Goal: Task Accomplishment & Management: Complete application form

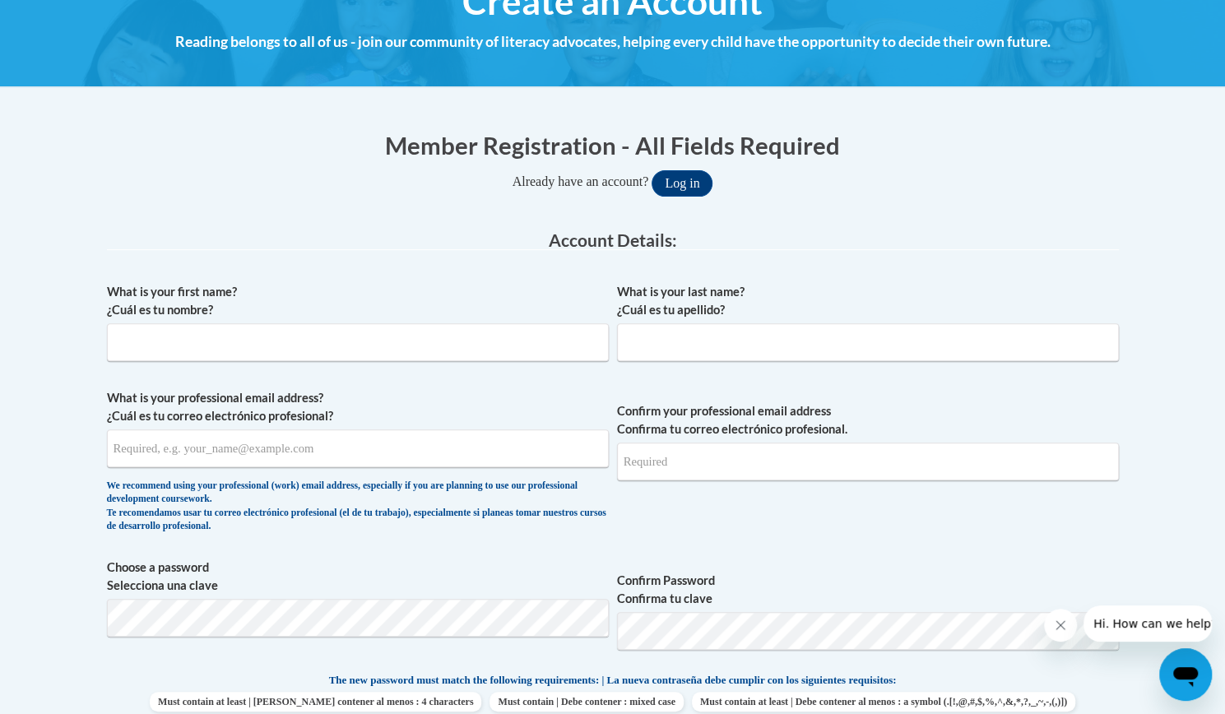
scroll to position [207, 0]
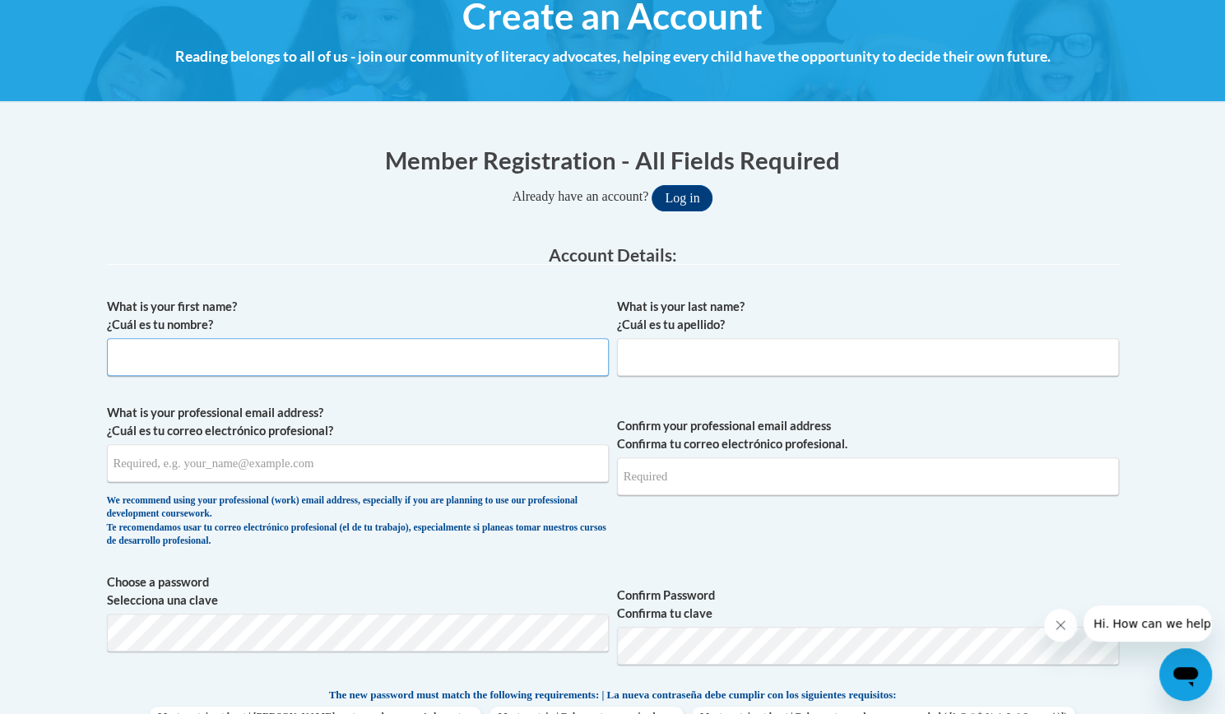
click at [349, 359] on input "What is your first name? ¿Cuál es tu nombre?" at bounding box center [358, 357] width 502 height 38
type input "Alison"
type input "Moore"
type input "mooreal9@vcu.edu"
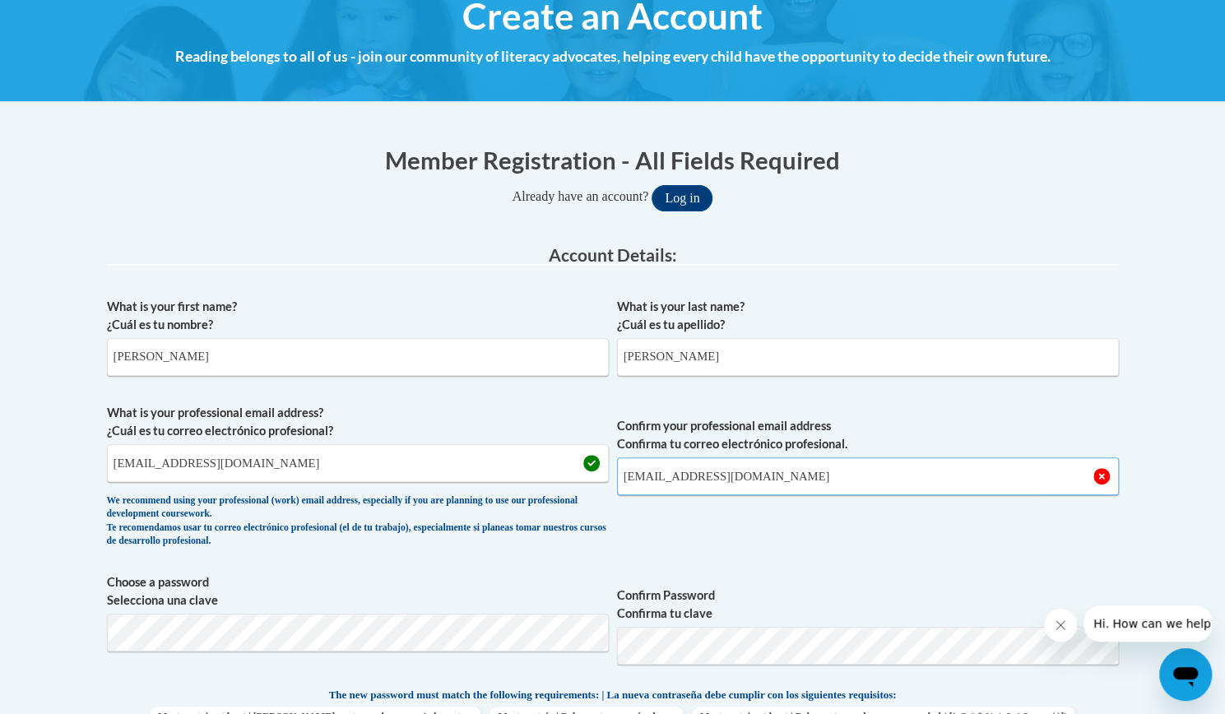
type input "mooreal9@vcu.edu"
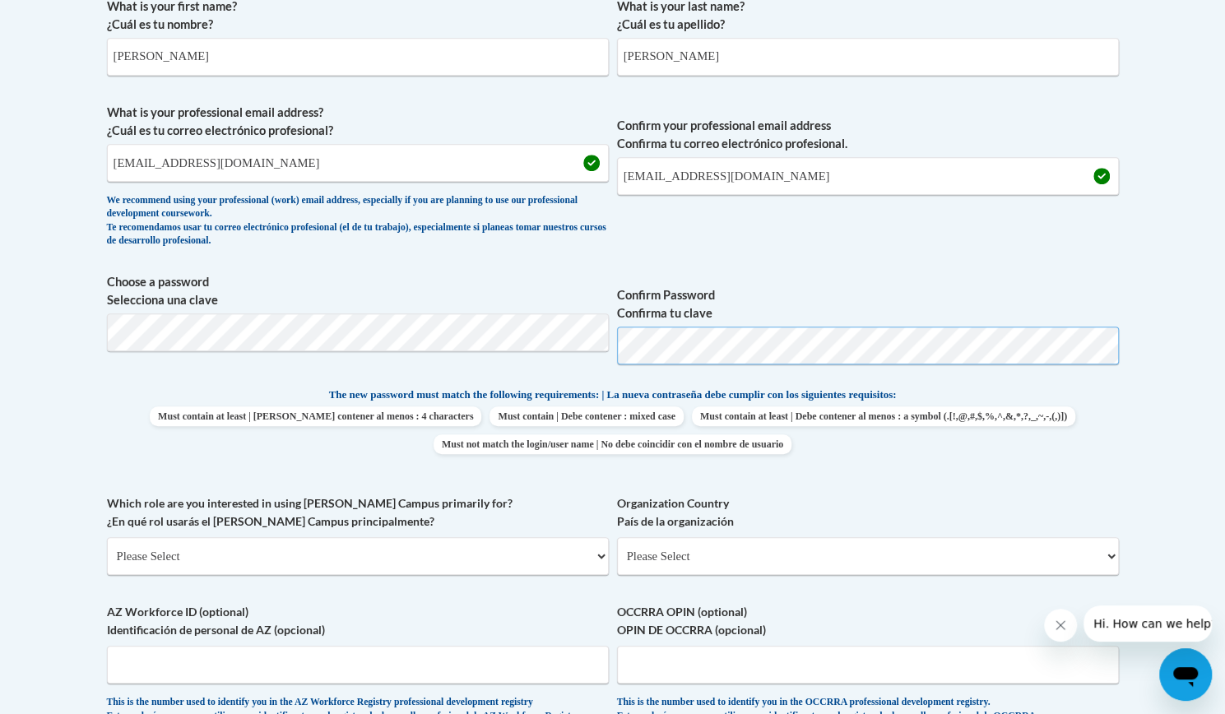
scroll to position [511, 0]
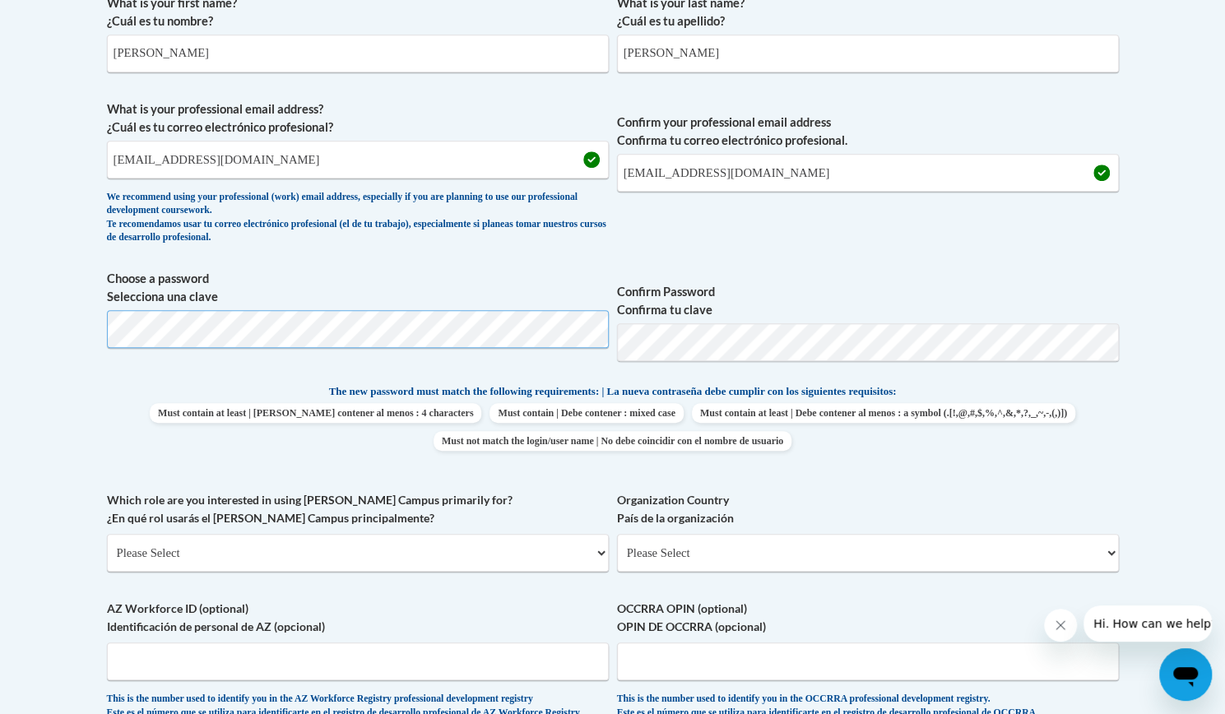
click at [0, 294] on body "This site uses cookies to help improve your learning experience. By continuing …" at bounding box center [612, 493] width 1225 height 2008
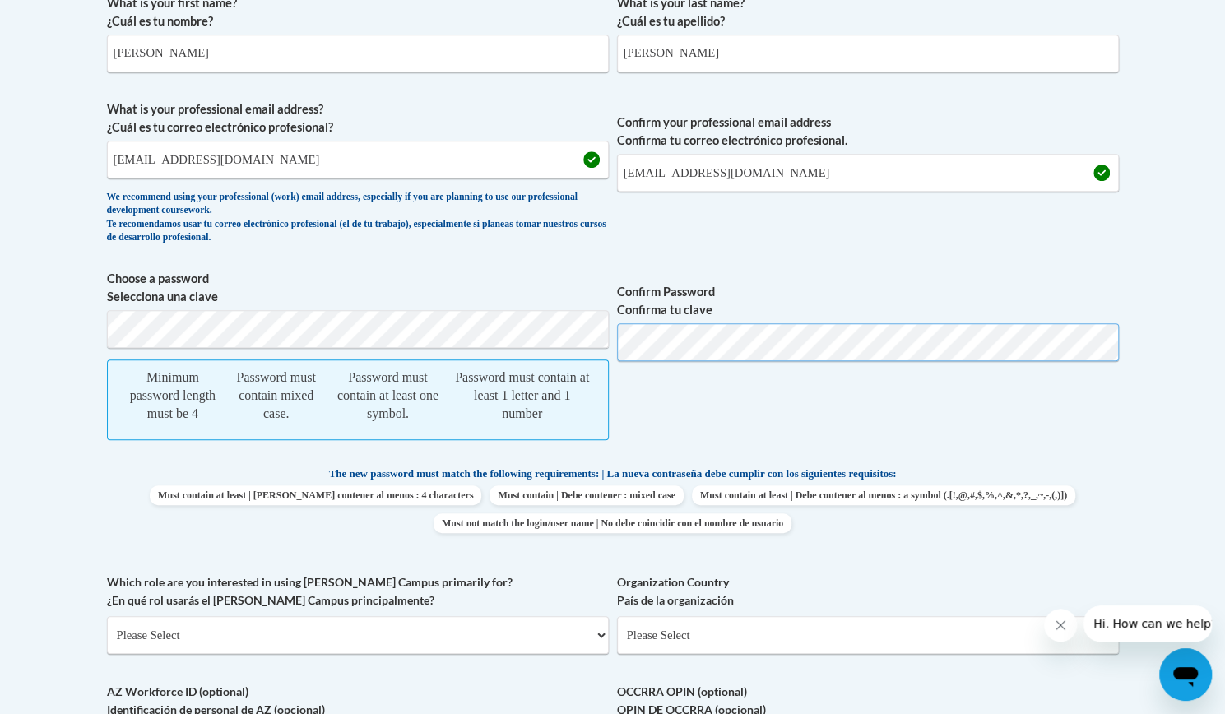
click at [544, 333] on span "Choose a password Selecciona una clave Minimum password length must be 4 Passwo…" at bounding box center [613, 364] width 1012 height 188
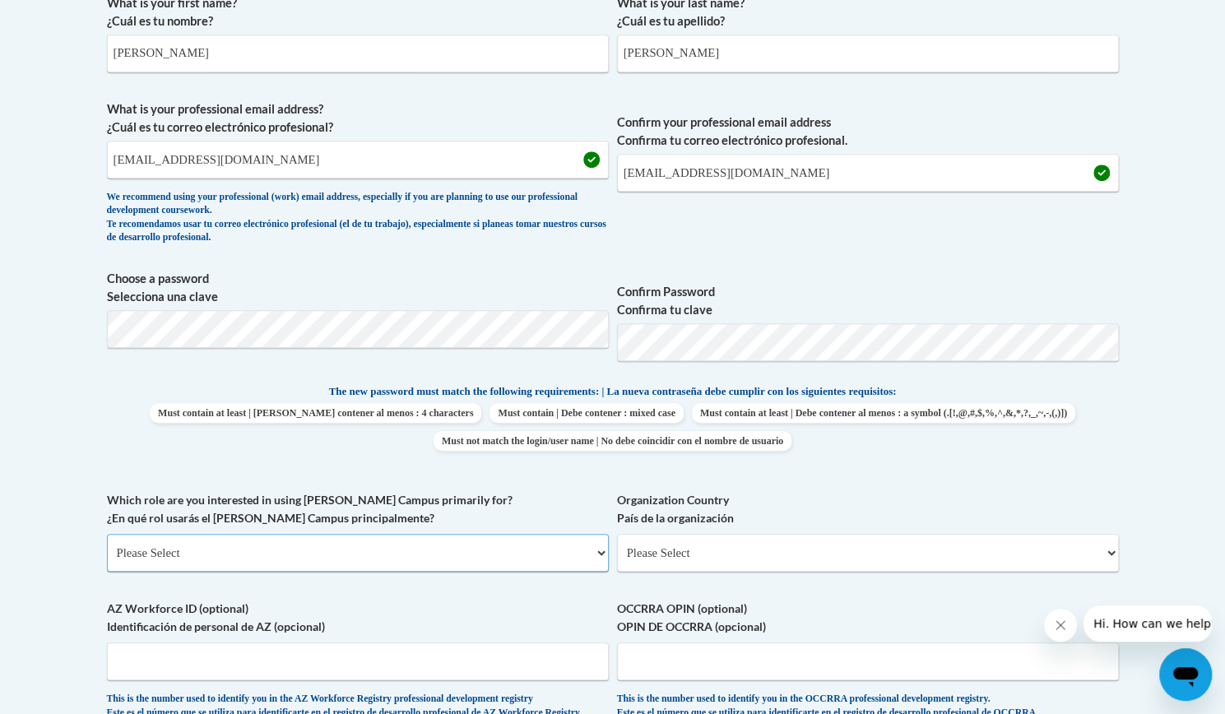
click at [495, 542] on select "Please Select College/University | Colegio/Universidad Community/Nonprofit Part…" at bounding box center [358, 553] width 502 height 38
click at [107, 534] on select "Please Select College/University | Colegio/Universidad Community/Nonprofit Part…" at bounding box center [358, 553] width 502 height 38
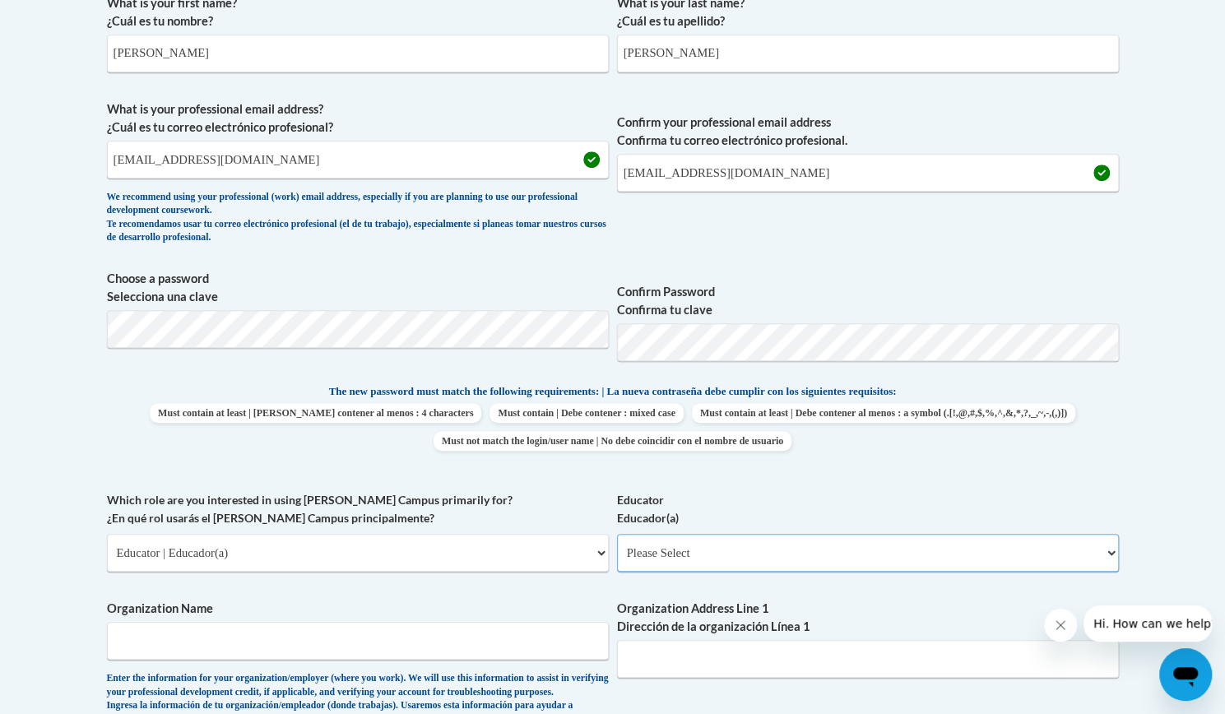
click at [704, 562] on select "Please Select Early Learning/Daycare Teacher/Family Home Care Provider | Maestr…" at bounding box center [868, 553] width 502 height 38
click at [479, 560] on select "Please Select College/University | Colegio/Universidad Community/Nonprofit Part…" at bounding box center [358, 553] width 502 height 38
select select "5a18ea06-2b54-4451-96f2-d152daf9eac5"
click at [107, 534] on select "Please Select College/University | Colegio/Universidad Community/Nonprofit Part…" at bounding box center [358, 553] width 502 height 38
click at [675, 546] on select "Please Select College/University Staff | Empleado universitario College/Univers…" at bounding box center [868, 553] width 502 height 38
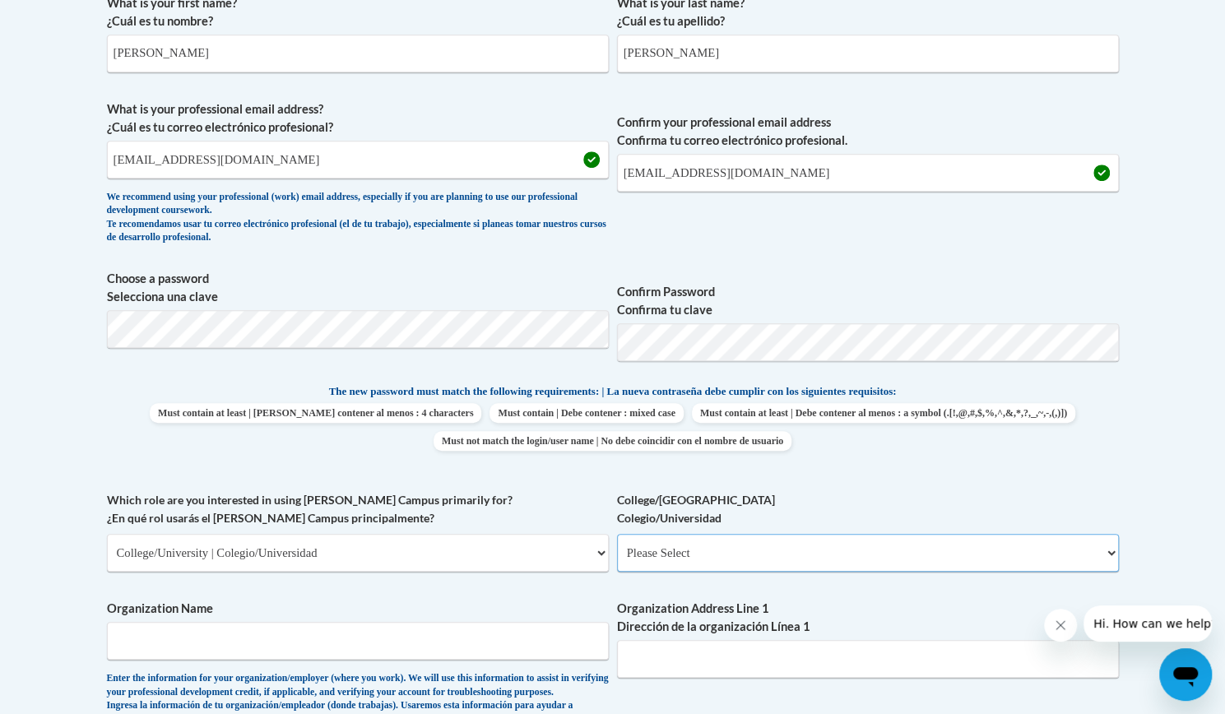
select select "c8743970-7742-49d2-af9e-5c4138019e9a"
click at [617, 534] on select "Please Select College/University Staff | Empleado universitario College/Univers…" at bounding box center [868, 553] width 502 height 38
click at [384, 642] on input "Organization Name" at bounding box center [358, 641] width 502 height 38
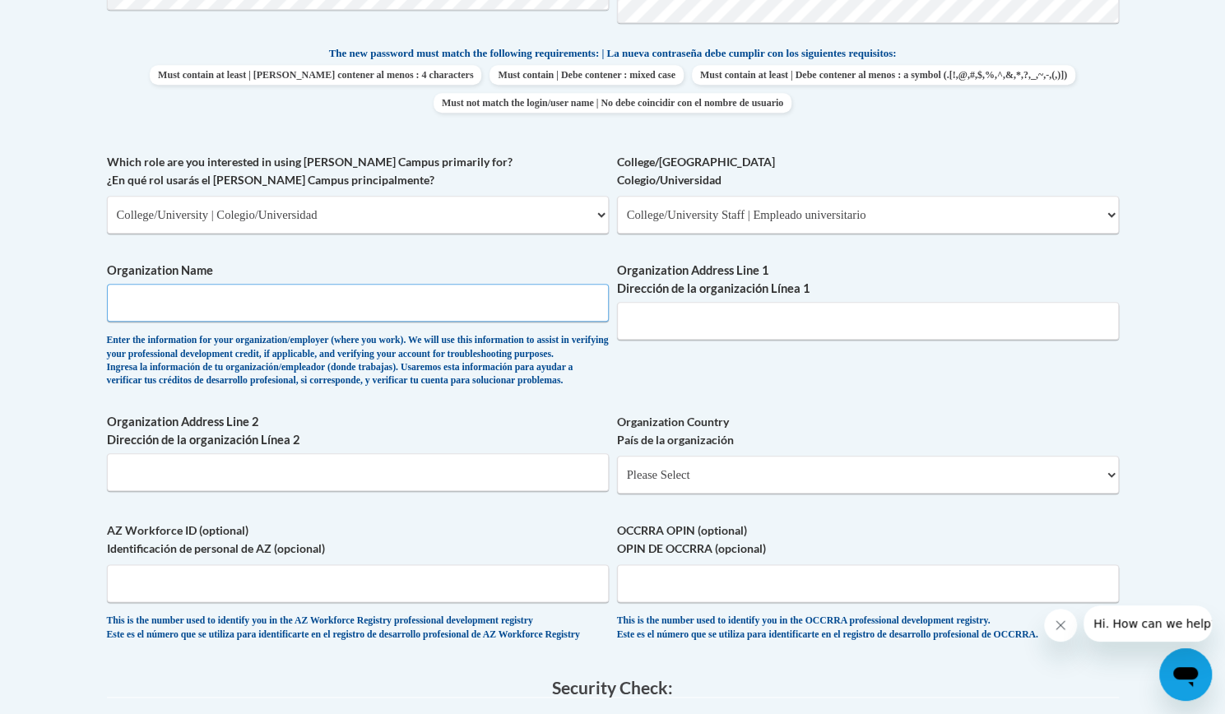
scroll to position [851, 0]
type input "Virginia Commonwealth University"
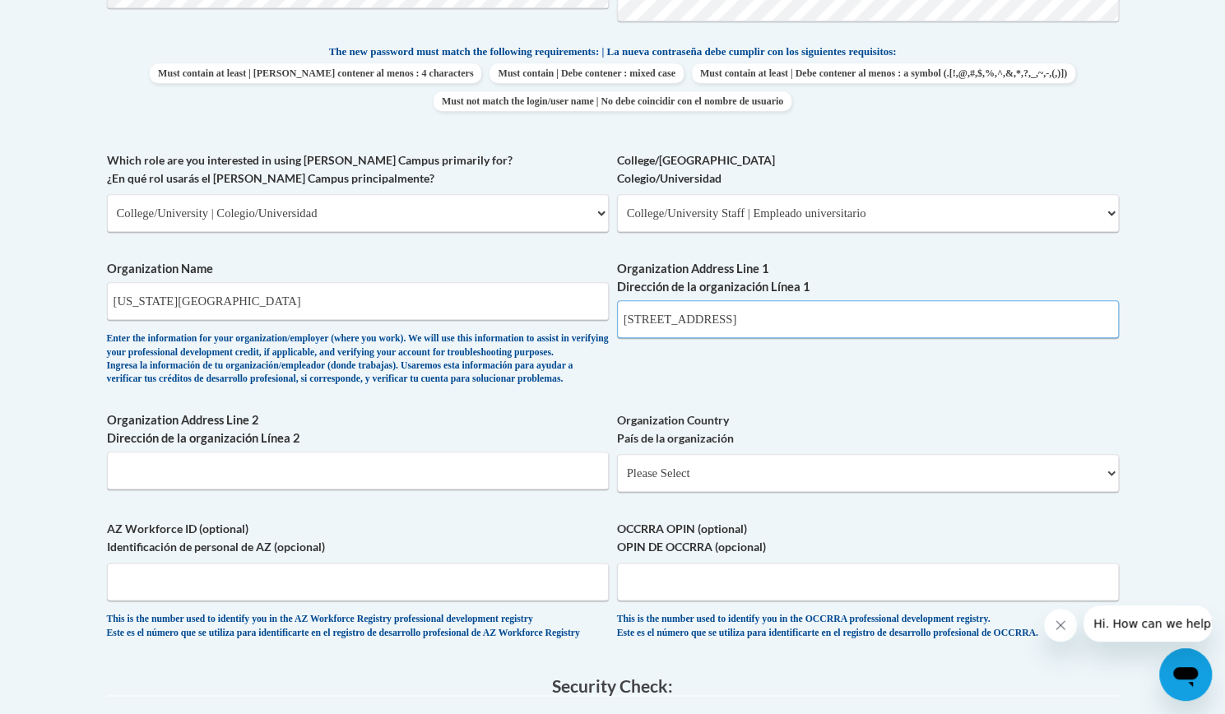
type input "1015 W main Street"
type input "Richmond VA 23284"
click at [786, 492] on select "Please Select United States | Estados Unidos Outside of the United States | Fue…" at bounding box center [868, 473] width 502 height 38
select select "ad49bcad-a171-4b2e-b99c-48b446064914"
click at [617, 480] on select "Please Select United States | Estados Unidos Outside of the United States | Fue…" at bounding box center [868, 473] width 502 height 38
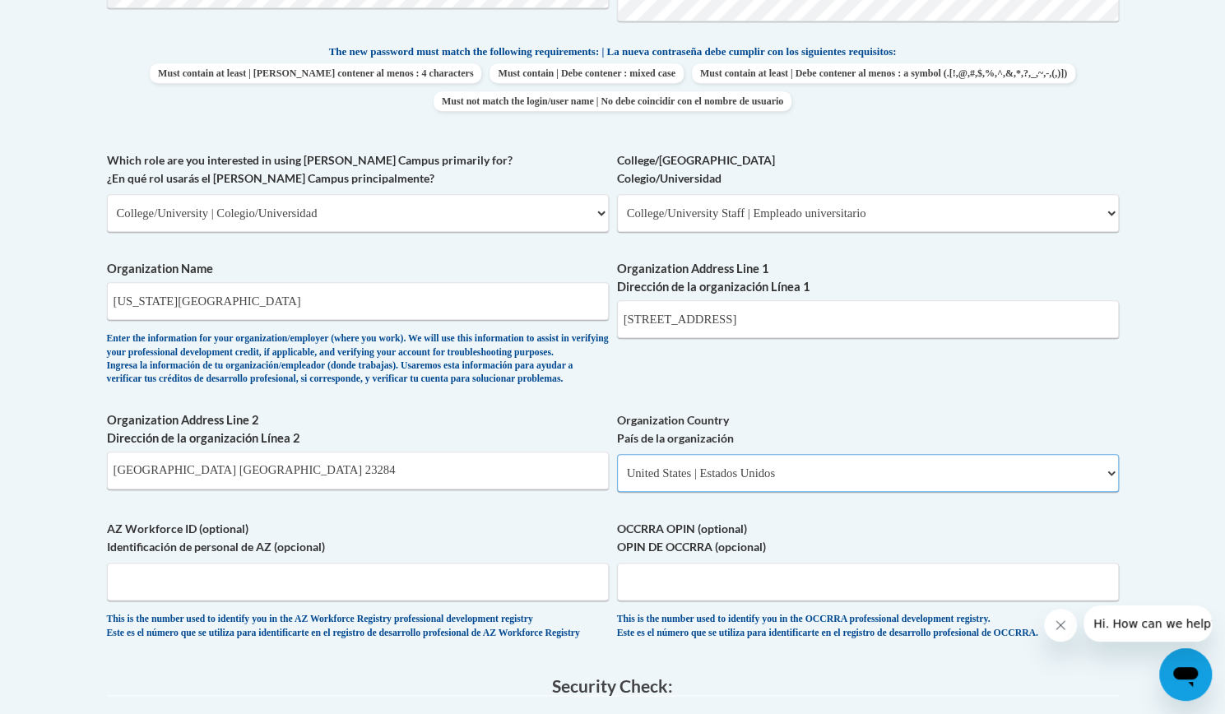
select select
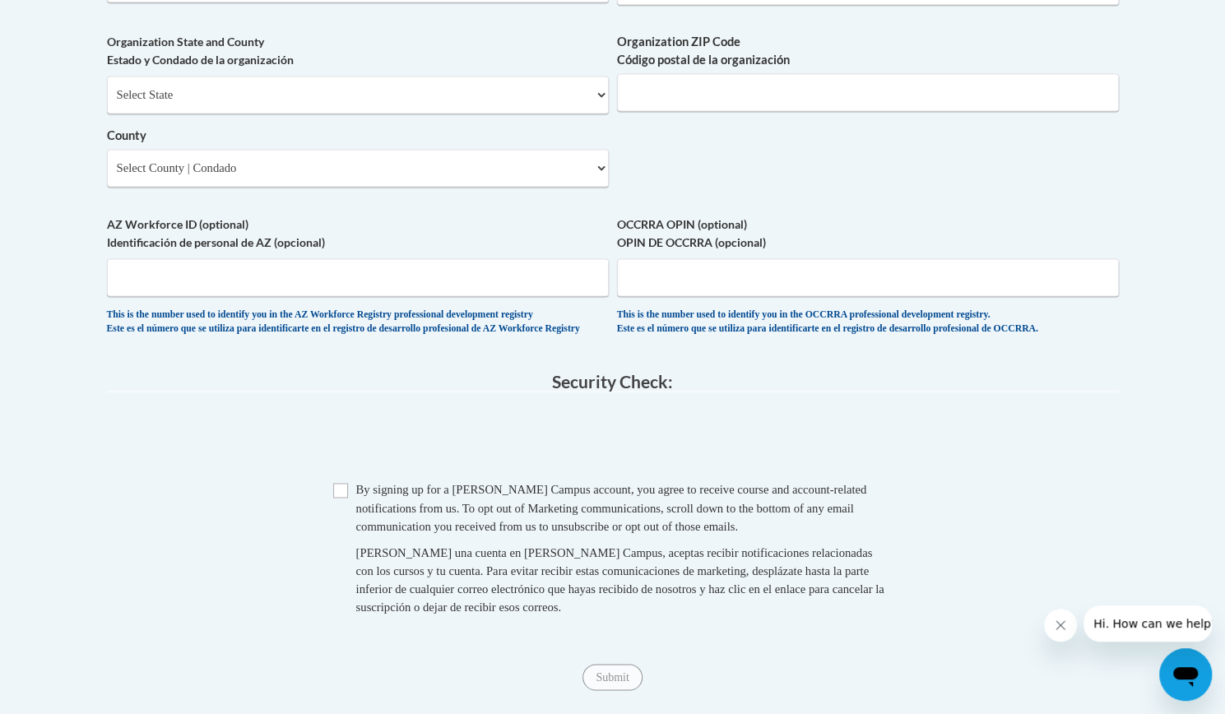
scroll to position [1338, 0]
click at [590, 113] on select "Select State Alabama Alaska Arizona Arkansas California Colorado Connecticut De…" at bounding box center [358, 94] width 502 height 38
select select "Virginia"
click at [107, 101] on select "Select State Alabama Alaska Arizona Arkansas California Colorado Connecticut De…" at bounding box center [358, 94] width 502 height 38
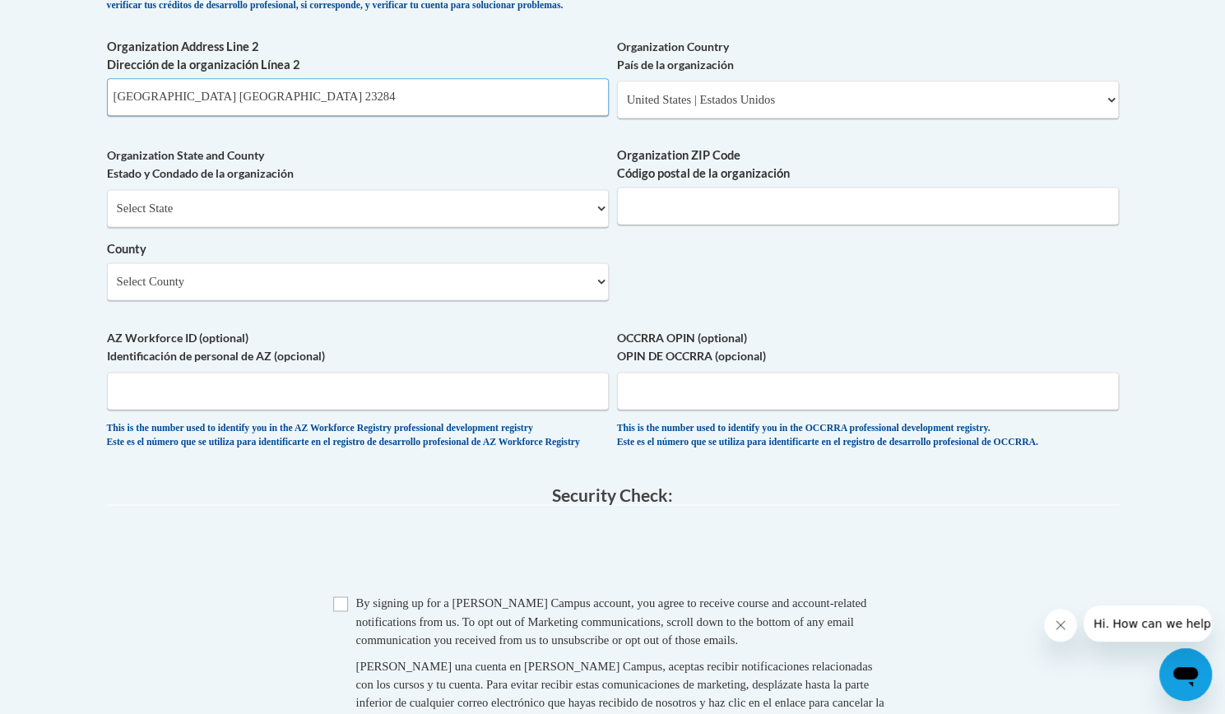
scroll to position [1165, 0]
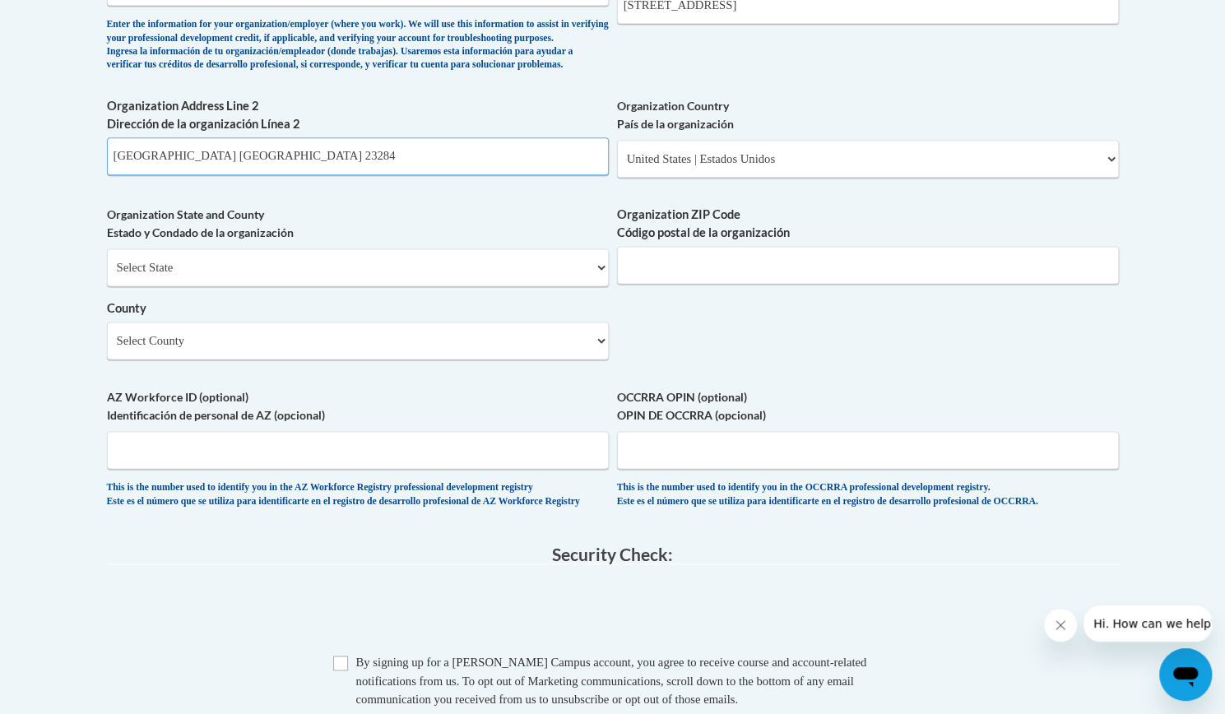
drag, startPoint x: 280, startPoint y: 3, endPoint x: 39, endPoint y: -9, distance: 240.5
click at [698, 276] on input "Organization ZIP Code Código postal de la organización" at bounding box center [868, 265] width 502 height 38
type input "23284"
click at [443, 359] on select "Select County Accomack Albemarle Alexandria Alleghany Amelia Amherst Appomattox…" at bounding box center [358, 341] width 502 height 38
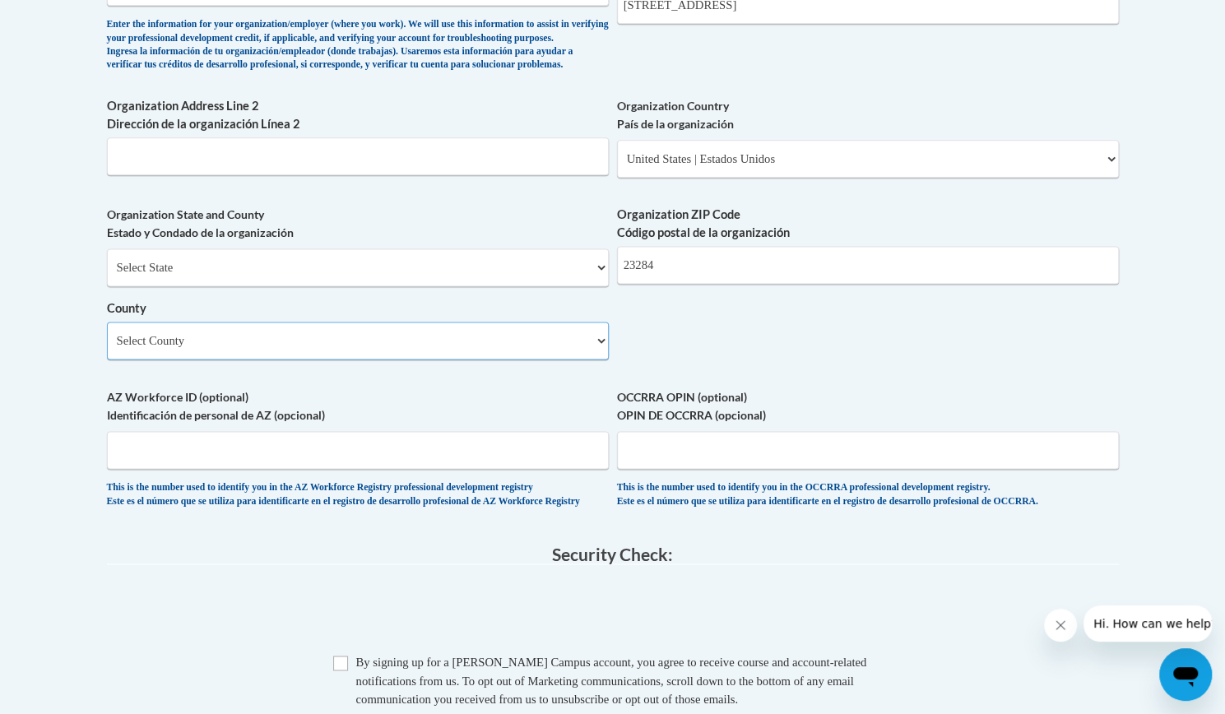
select select "Richmond"
click at [107, 348] on select "Select County Accomack Albemarle Alexandria Alleghany Amelia Amherst Appomattox…" at bounding box center [358, 341] width 502 height 38
click at [342, 670] on input "Checkbox" at bounding box center [340, 663] width 15 height 15
checkbox input "true"
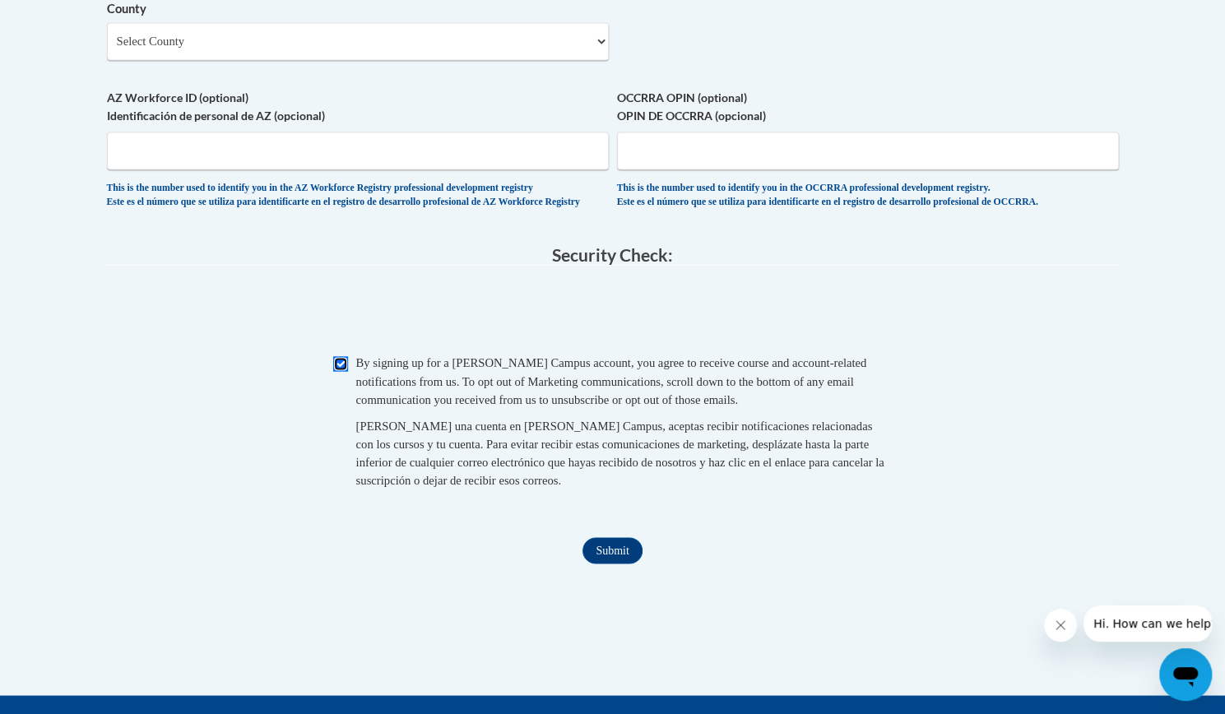
scroll to position [1526, 0]
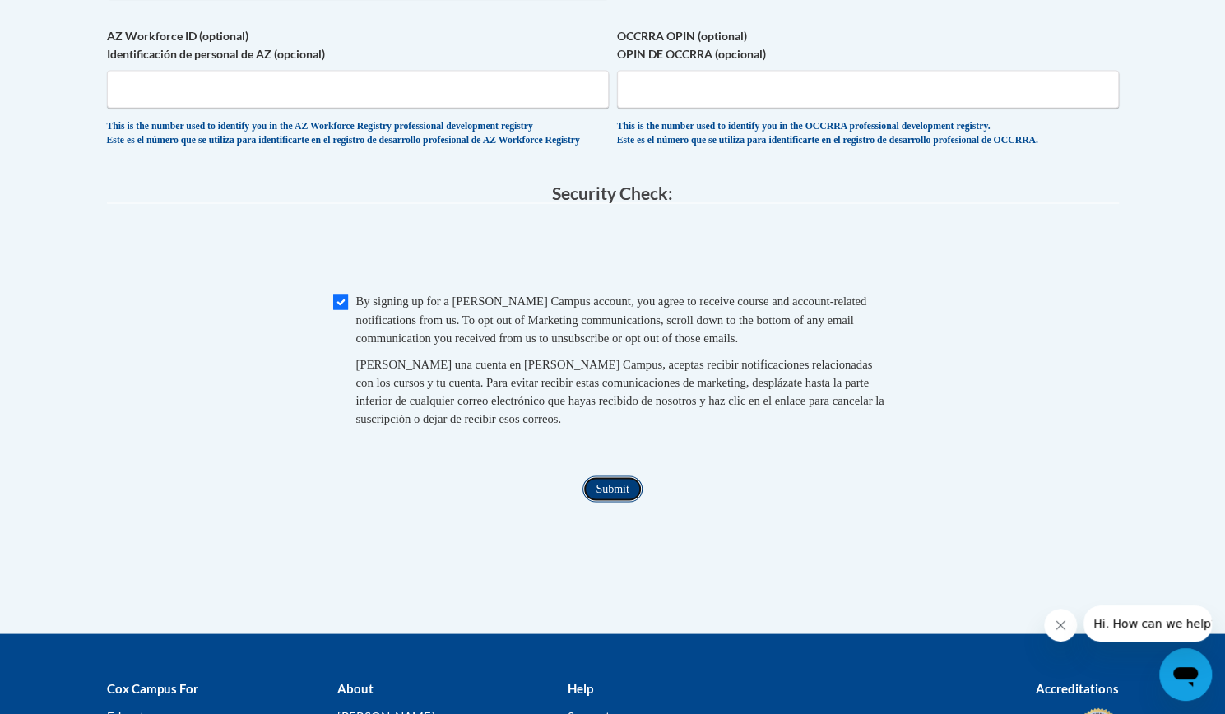
click at [614, 502] on input "Submit" at bounding box center [611, 488] width 59 height 26
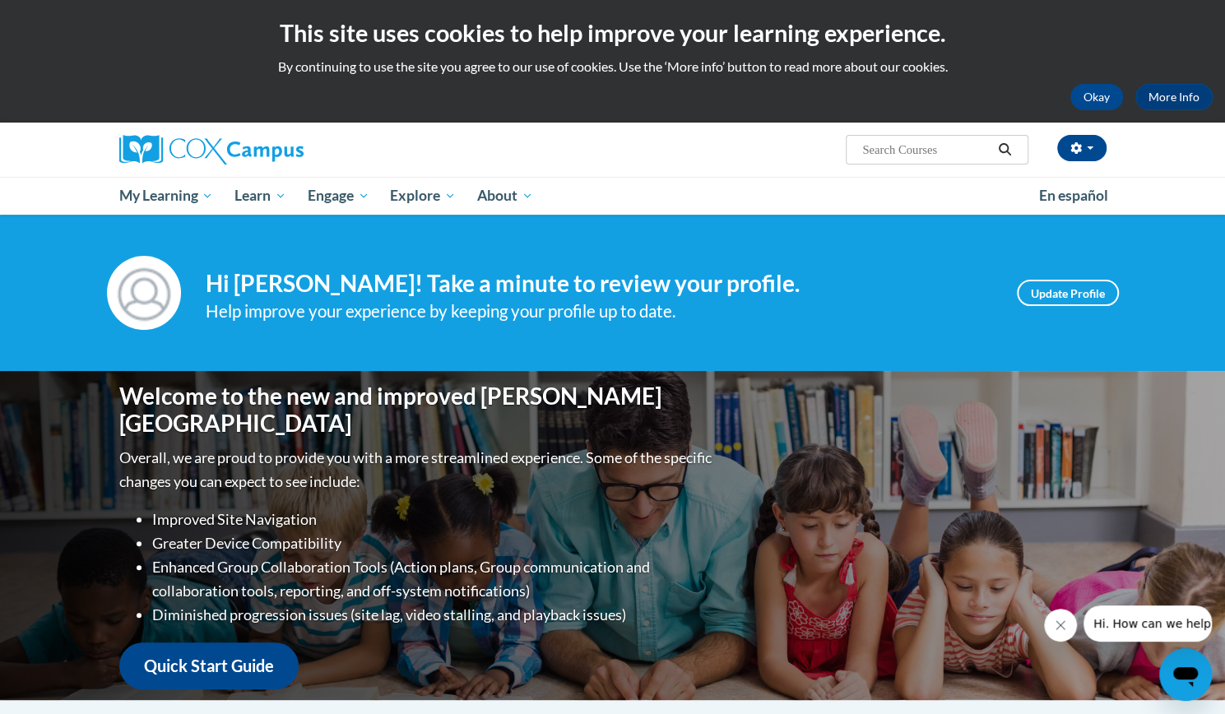
click at [199, 61] on p "By continuing to use the site you agree to our use of cookies. Use the ‘More in…" at bounding box center [612, 67] width 1200 height 18
click at [1102, 93] on button "Okay" at bounding box center [1096, 97] width 53 height 26
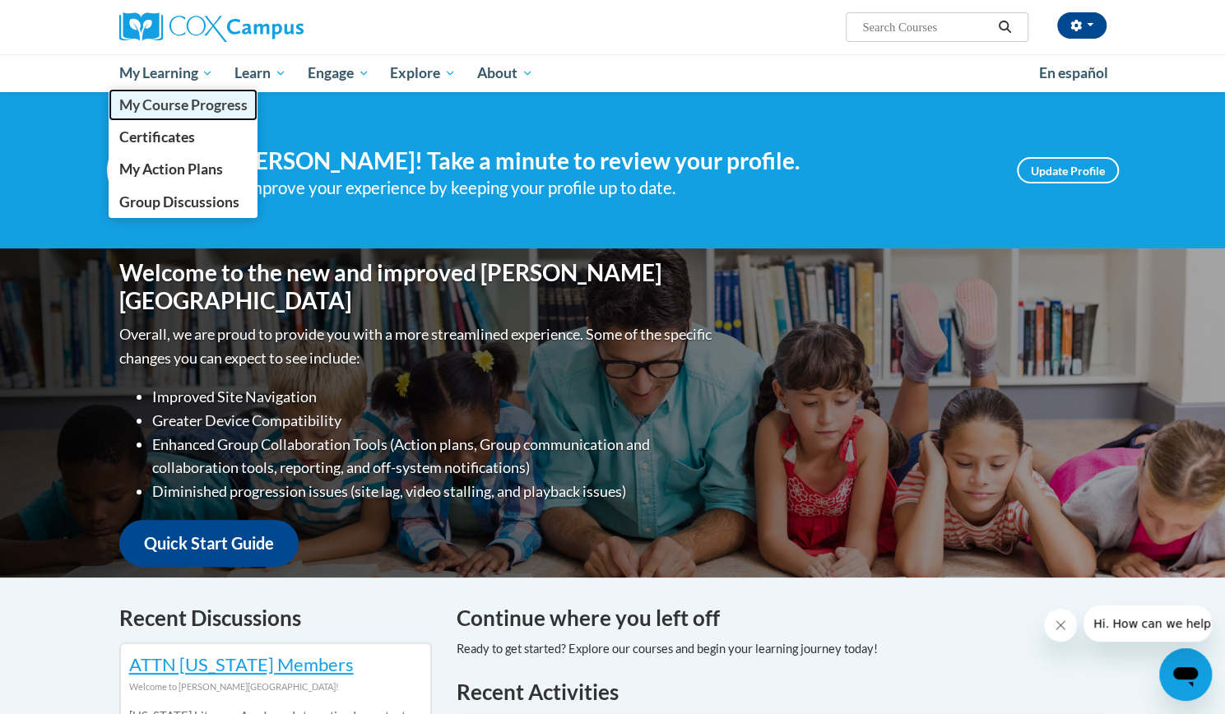
click at [146, 109] on span "My Course Progress" at bounding box center [182, 104] width 128 height 17
